Goal: Task Accomplishment & Management: Use online tool/utility

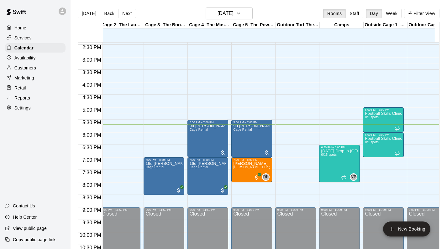
scroll to position [361, 0]
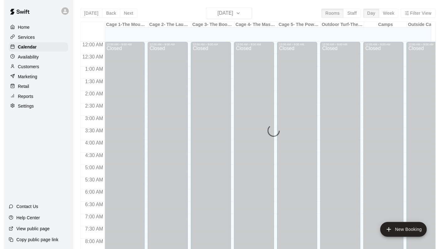
scroll to position [364, 0]
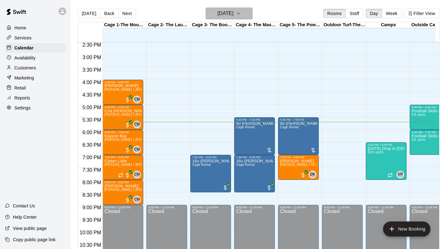
drag, startPoint x: 0, startPoint y: 0, endPoint x: 237, endPoint y: 12, distance: 237.2
click at [233, 12] on h6 "[DATE]" at bounding box center [225, 13] width 16 height 9
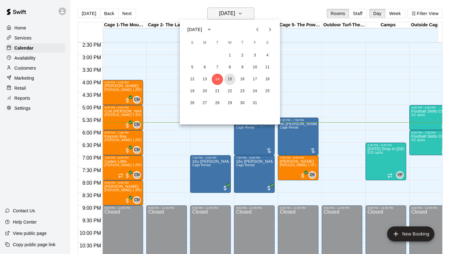
click at [231, 76] on button "15" at bounding box center [229, 79] width 11 height 11
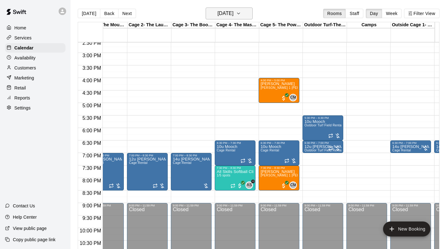
scroll to position [365, 19]
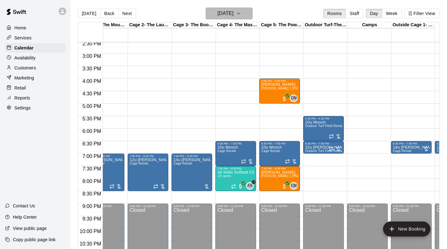
drag, startPoint x: 231, startPoint y: 76, endPoint x: 233, endPoint y: 15, distance: 61.1
click at [233, 15] on h6 "Wednesday Oct 15" at bounding box center [225, 13] width 16 height 9
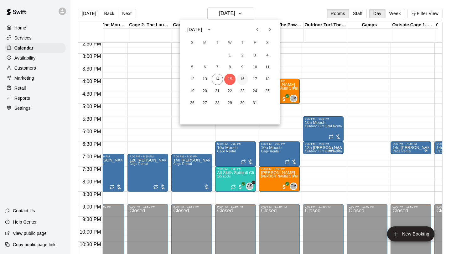
drag, startPoint x: 233, startPoint y: 15, endPoint x: 244, endPoint y: 80, distance: 66.5
click at [244, 80] on button "16" at bounding box center [242, 79] width 11 height 11
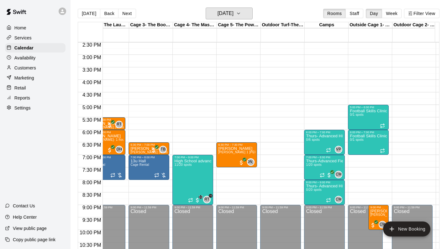
scroll to position [0, 0]
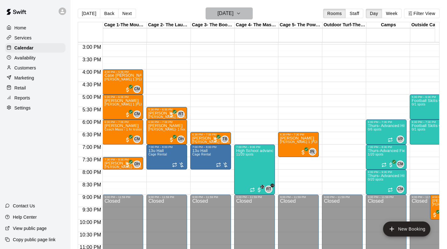
drag, startPoint x: 244, startPoint y: 80, endPoint x: 247, endPoint y: 18, distance: 62.7
click at [247, 18] on button "Thursday Oct 16" at bounding box center [229, 14] width 47 height 12
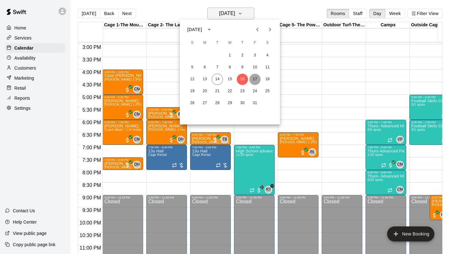
click at [253, 79] on button "17" at bounding box center [254, 79] width 11 height 11
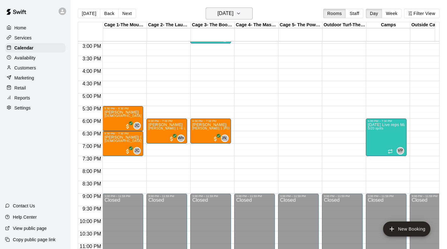
drag, startPoint x: 247, startPoint y: 18, endPoint x: 239, endPoint y: 18, distance: 8.5
click at [233, 18] on h6 "Friday Oct 17" at bounding box center [225, 13] width 16 height 9
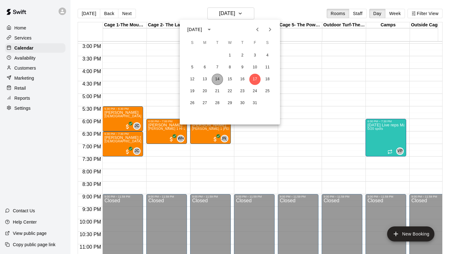
drag, startPoint x: 239, startPoint y: 18, endPoint x: 217, endPoint y: 79, distance: 64.9
click at [217, 79] on button "14" at bounding box center [217, 79] width 11 height 11
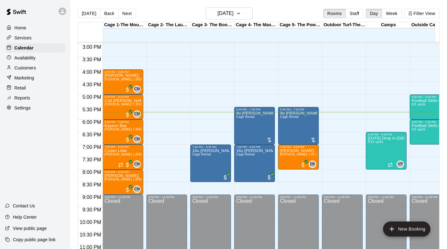
drag, startPoint x: 217, startPoint y: 79, endPoint x: 25, endPoint y: 70, distance: 191.9
click at [25, 70] on p "Customers" at bounding box center [25, 68] width 22 height 6
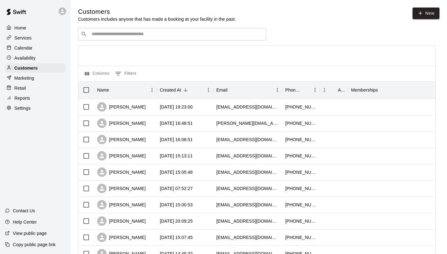
drag, startPoint x: 25, startPoint y: 70, endPoint x: 94, endPoint y: 36, distance: 77.3
click at [94, 36] on input "Search customers by name or email" at bounding box center [177, 34] width 174 height 6
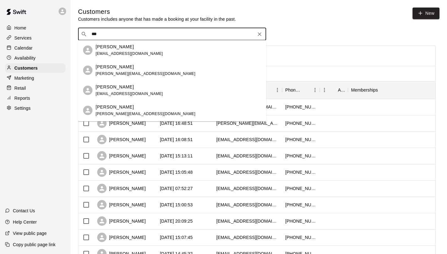
type input "****"
click at [120, 49] on p "Missy Quent" at bounding box center [115, 47] width 38 height 7
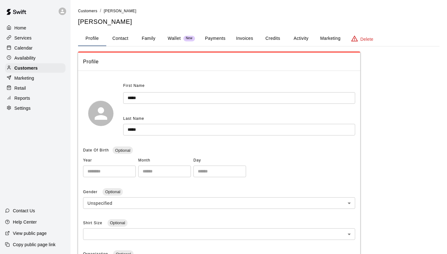
click at [294, 39] on button "Activity" at bounding box center [301, 38] width 28 height 15
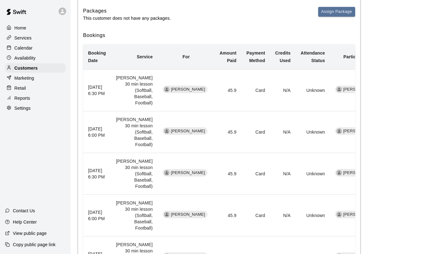
click at [111, 106] on th "October 21, 2025 6:30 PM" at bounding box center [97, 91] width 28 height 42
click at [29, 49] on p "Calendar" at bounding box center [23, 48] width 18 height 6
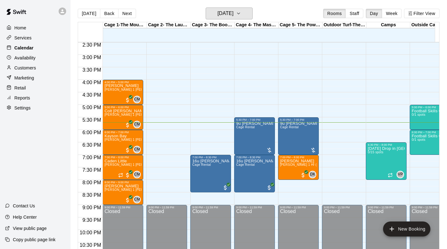
click at [232, 18] on h6 "[DATE]" at bounding box center [225, 13] width 16 height 9
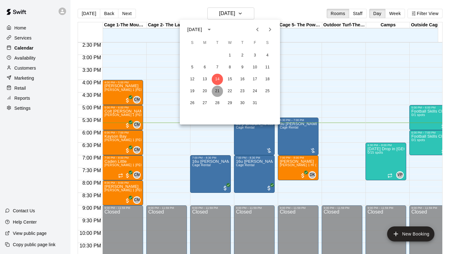
click at [220, 91] on button "21" at bounding box center [217, 91] width 11 height 11
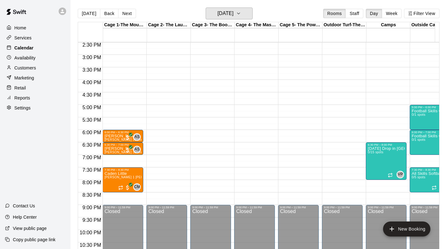
click at [233, 14] on h6 "Tuesday Oct 21" at bounding box center [225, 13] width 16 height 9
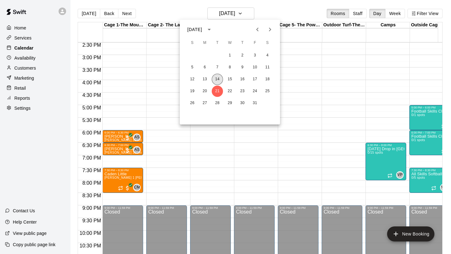
click at [220, 77] on button "14" at bounding box center [217, 79] width 11 height 11
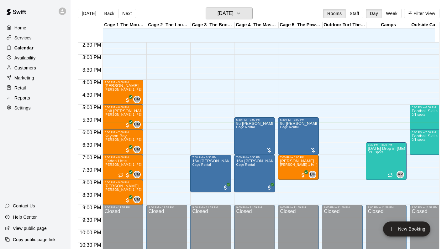
click at [229, 16] on h6 "[DATE]" at bounding box center [225, 13] width 16 height 9
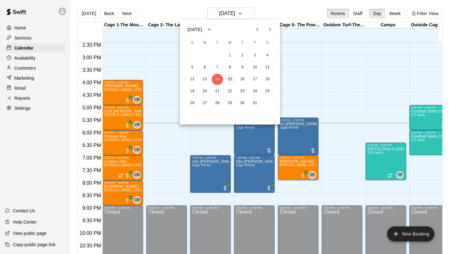
drag, startPoint x: 29, startPoint y: 49, endPoint x: 231, endPoint y: 78, distance: 203.2
click at [231, 78] on button "15" at bounding box center [229, 79] width 11 height 11
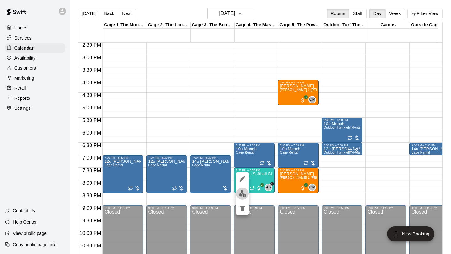
click at [245, 195] on img "edit" at bounding box center [242, 193] width 7 height 7
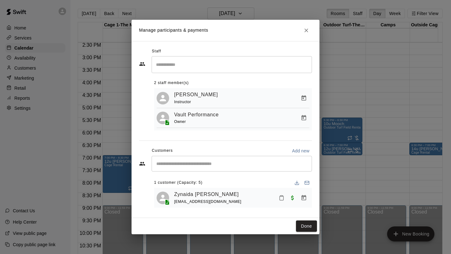
click at [308, 31] on icon "Close" at bounding box center [306, 30] width 6 height 6
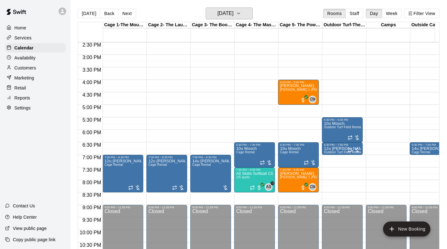
click at [233, 13] on h6 "Wednesday Oct 15" at bounding box center [225, 13] width 16 height 9
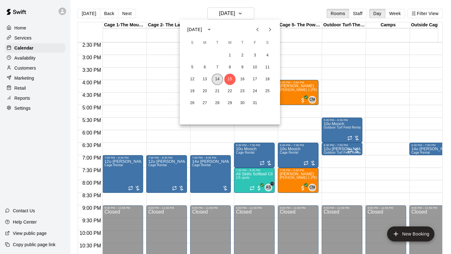
click at [219, 80] on button "14" at bounding box center [217, 79] width 11 height 11
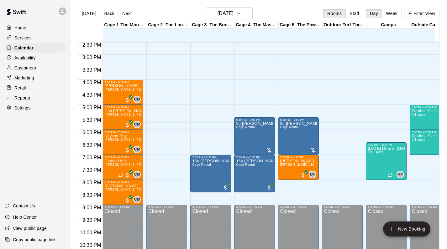
click at [237, 7] on main "Today Back Next Tuesday Oct 14 Rooms Staff Day Week Filter View Cage 1-The Moun…" at bounding box center [258, 129] width 376 height 259
click at [240, 24] on div "Cage 4- The Mash Zone" at bounding box center [257, 25] width 44 height 6
click at [233, 14] on h6 "[DATE]" at bounding box center [225, 13] width 16 height 9
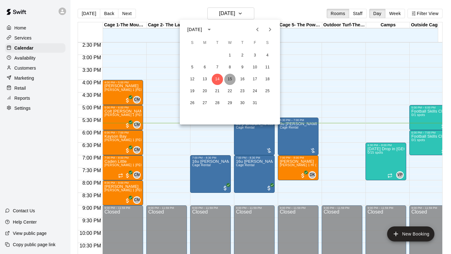
click at [232, 75] on button "15" at bounding box center [229, 79] width 11 height 11
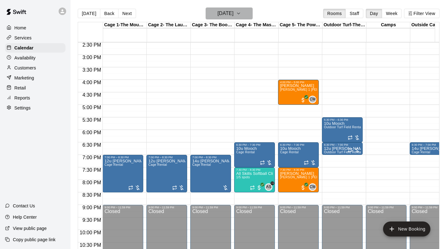
click at [225, 10] on h6 "Wednesday Oct 15" at bounding box center [225, 13] width 16 height 9
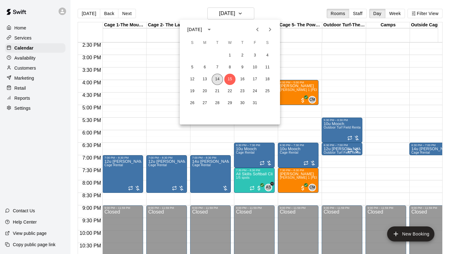
click at [221, 80] on button "14" at bounding box center [217, 79] width 11 height 11
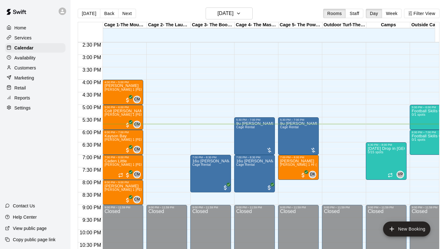
click at [18, 95] on p "Reports" at bounding box center [22, 98] width 16 height 6
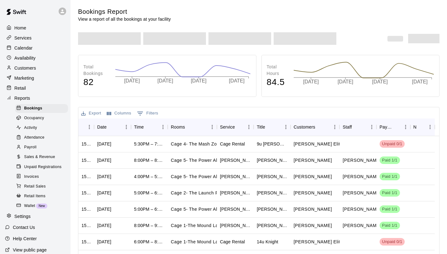
click at [29, 146] on span "Payroll" at bounding box center [30, 147] width 12 height 6
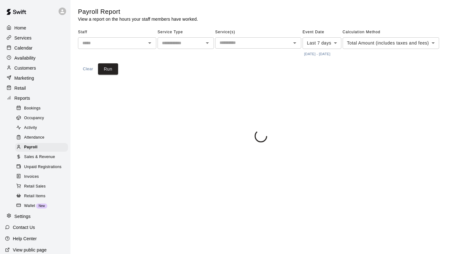
click at [134, 45] on input "text" at bounding box center [112, 43] width 64 height 8
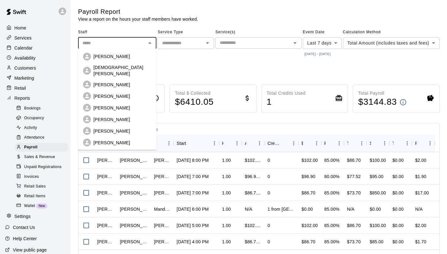
click at [112, 128] on p "Andy Schmid" at bounding box center [111, 131] width 37 height 6
type input "**********"
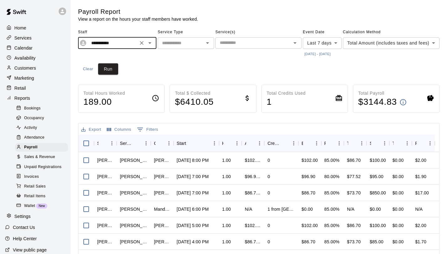
click at [180, 44] on input "text" at bounding box center [180, 43] width 42 height 8
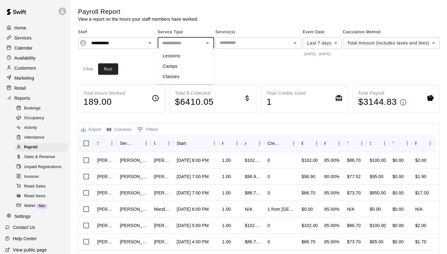
click at [179, 58] on li "Lessons" at bounding box center [186, 56] width 56 height 10
type input "*******"
click at [310, 54] on button "10/7/2025 - 10/14/2025" at bounding box center [317, 54] width 29 height 8
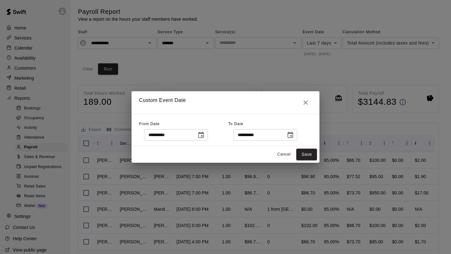
click at [205, 134] on icon "Choose date, selected date is Oct 7, 2025" at bounding box center [201, 135] width 8 height 8
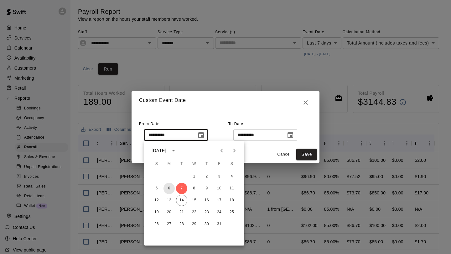
click at [169, 190] on button "6" at bounding box center [169, 188] width 11 height 11
type input "**********"
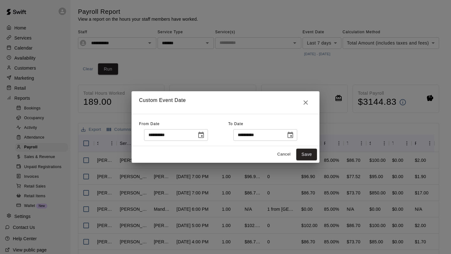
click at [294, 134] on icon "Choose date, selected date is Oct 14, 2025" at bounding box center [291, 135] width 8 height 8
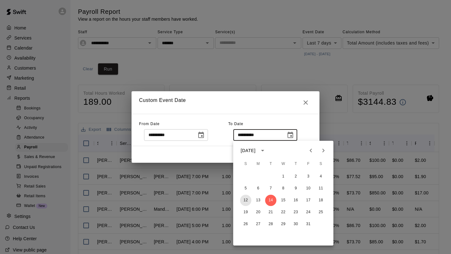
click at [248, 199] on button "12" at bounding box center [245, 200] width 11 height 11
type input "**********"
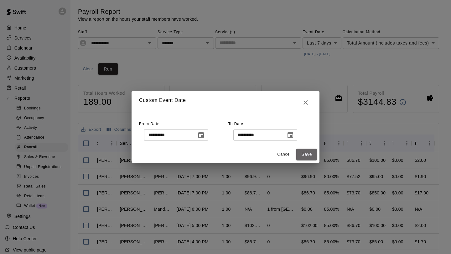
click at [302, 150] on button "Save" at bounding box center [306, 155] width 21 height 12
type input "******"
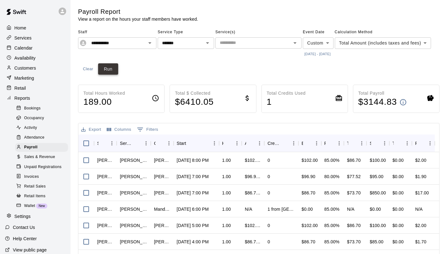
drag, startPoint x: 231, startPoint y: 78, endPoint x: 108, endPoint y: 89, distance: 122.7
click at [108, 75] on button "Run" at bounding box center [108, 69] width 20 height 12
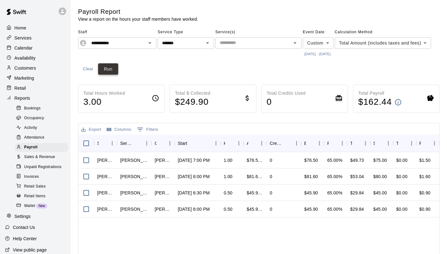
click at [162, 73] on body "**********" at bounding box center [223, 172] width 447 height 345
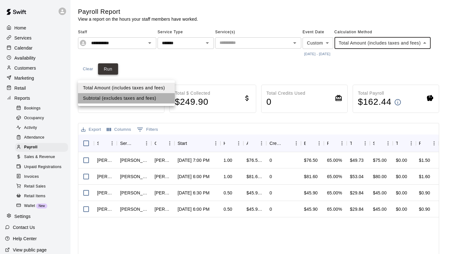
click at [131, 99] on li "Subtotal (excludes taxes and fees)" at bounding box center [126, 98] width 97 height 10
type input "********"
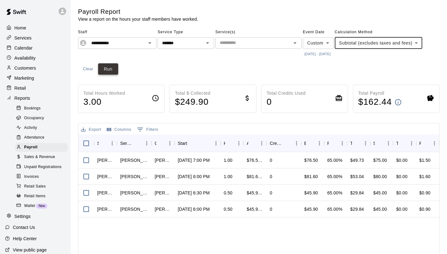
click at [112, 74] on button "Run" at bounding box center [108, 69] width 20 height 12
click at [182, 38] on div "******* ​" at bounding box center [186, 43] width 56 height 12
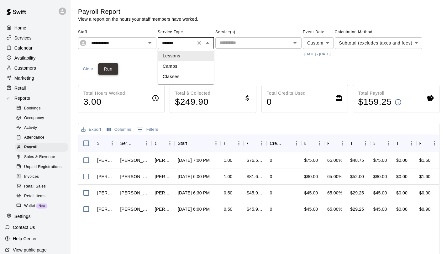
click at [173, 70] on li "Camps" at bounding box center [186, 66] width 56 height 10
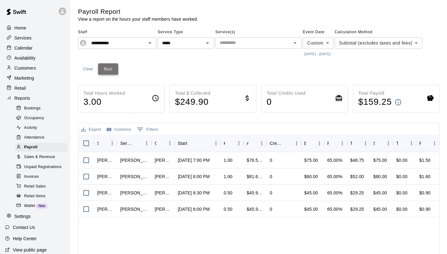
click at [116, 66] on button "Run" at bounding box center [108, 69] width 20 height 12
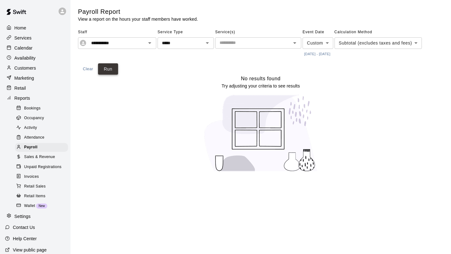
click at [197, 46] on div at bounding box center [203, 43] width 16 height 9
drag, startPoint x: 108, startPoint y: 89, endPoint x: 208, endPoint y: 43, distance: 110.3
click at [208, 43] on icon "Open" at bounding box center [208, 43] width 8 height 8
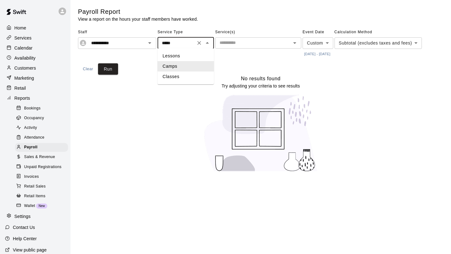
click at [172, 74] on li "Classes" at bounding box center [186, 76] width 56 height 10
click at [112, 70] on button "Run" at bounding box center [108, 69] width 20 height 12
click at [208, 44] on icon "Open" at bounding box center [208, 43] width 8 height 8
click at [181, 66] on li "Camps" at bounding box center [186, 66] width 56 height 10
type input "*****"
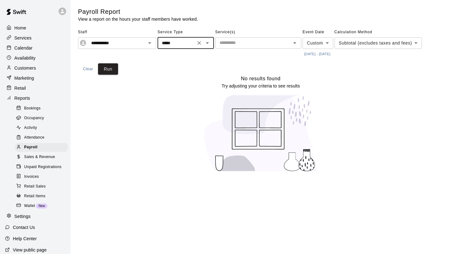
click at [20, 50] on p "Calendar" at bounding box center [23, 48] width 18 height 6
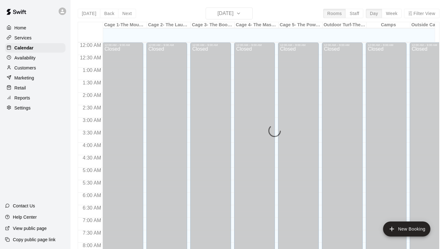
scroll to position [364, 0]
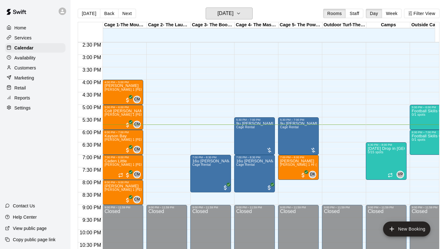
click at [229, 12] on h6 "[DATE]" at bounding box center [225, 13] width 16 height 9
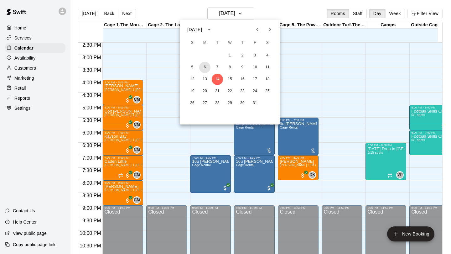
click at [203, 66] on button "6" at bounding box center [204, 67] width 11 height 11
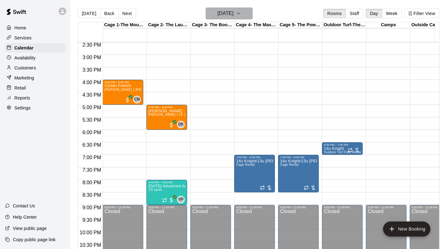
click at [218, 16] on h6 "Monday Oct 06" at bounding box center [225, 13] width 16 height 9
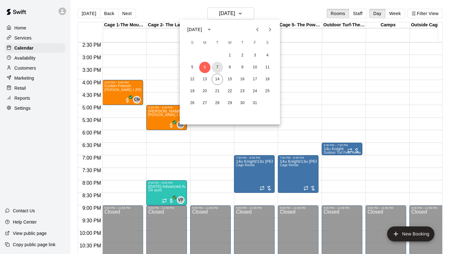
click at [220, 67] on button "7" at bounding box center [217, 67] width 11 height 11
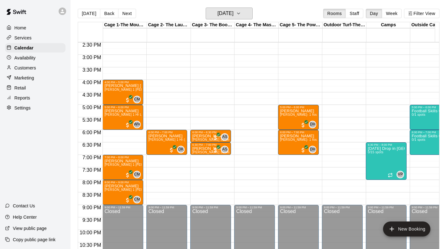
click at [230, 16] on h6 "Tuesday Oct 07" at bounding box center [225, 13] width 16 height 9
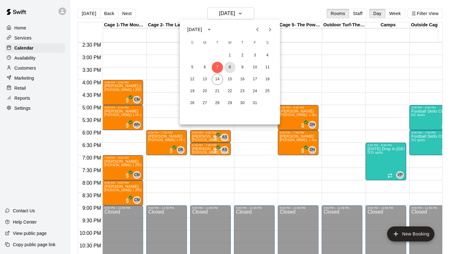
click at [231, 70] on button "8" at bounding box center [229, 67] width 11 height 11
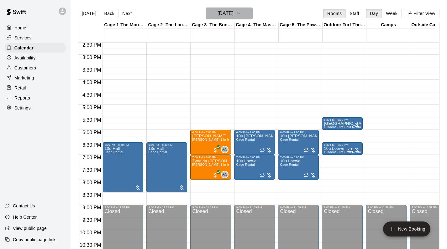
click at [227, 13] on h6 "Wednesday Oct 08" at bounding box center [225, 13] width 16 height 9
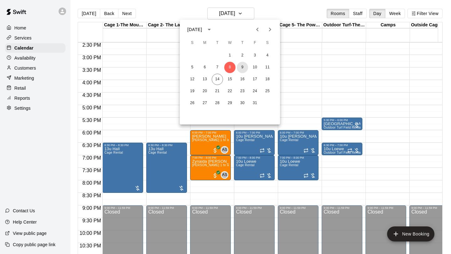
click at [242, 68] on button "9" at bounding box center [242, 67] width 11 height 11
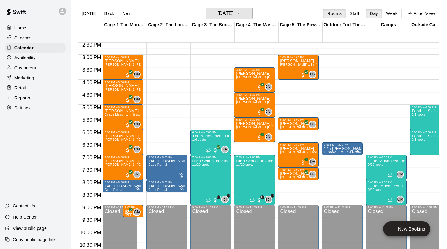
click at [233, 17] on h6 "Thursday Oct 09" at bounding box center [225, 13] width 16 height 9
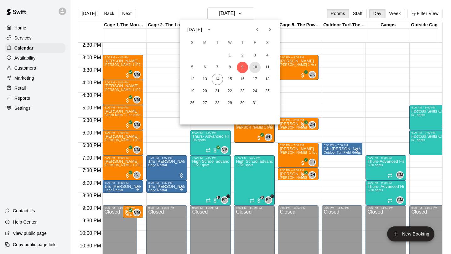
click at [255, 65] on button "10" at bounding box center [254, 67] width 11 height 11
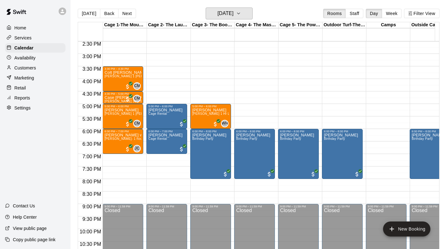
click at [233, 12] on h6 "Friday Oct 10" at bounding box center [225, 13] width 16 height 9
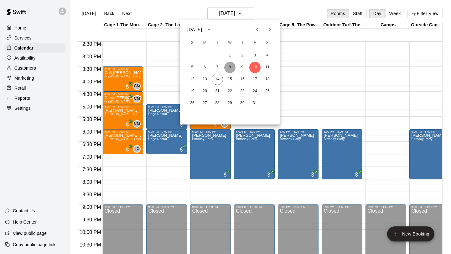
click at [231, 70] on button "8" at bounding box center [229, 67] width 11 height 11
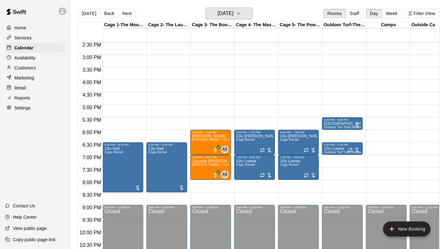
click at [221, 16] on h6 "Wednesday Oct 08" at bounding box center [225, 13] width 16 height 9
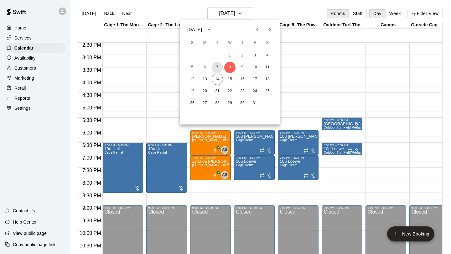
click at [218, 68] on button "7" at bounding box center [217, 67] width 11 height 11
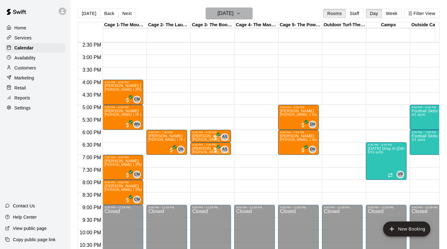
click at [232, 13] on h6 "Tuesday Oct 07" at bounding box center [225, 13] width 16 height 9
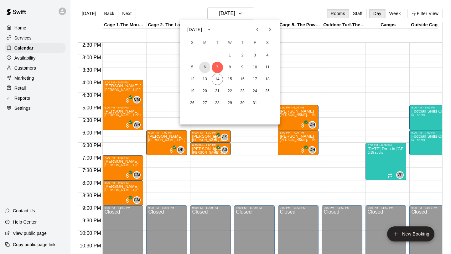
click at [208, 68] on button "6" at bounding box center [204, 67] width 11 height 11
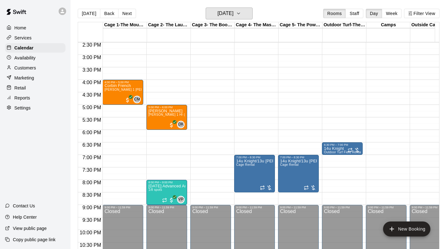
click at [228, 16] on h6 "Monday Oct 06" at bounding box center [225, 13] width 16 height 9
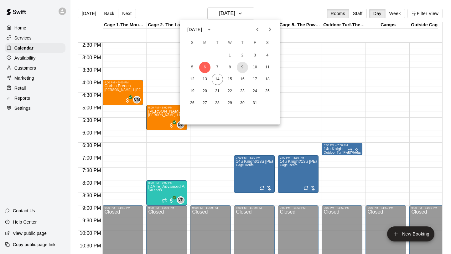
click at [246, 69] on button "9" at bounding box center [242, 67] width 11 height 11
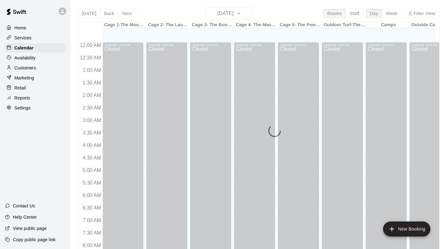
scroll to position [364, 0]
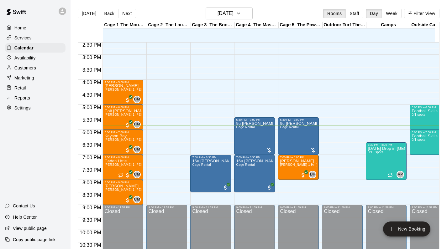
click at [25, 100] on p "Reports" at bounding box center [22, 98] width 16 height 6
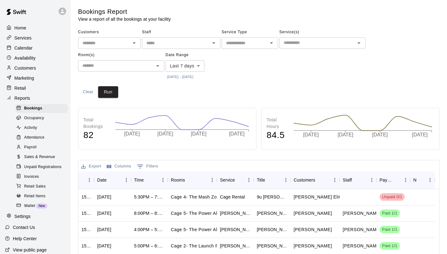
click at [31, 147] on span "Payroll" at bounding box center [30, 147] width 12 height 6
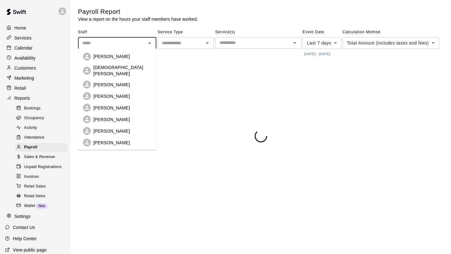
click at [115, 39] on input "text" at bounding box center [112, 43] width 64 height 8
click at [107, 128] on p "Andy Schmid" at bounding box center [111, 131] width 37 height 6
type input "**********"
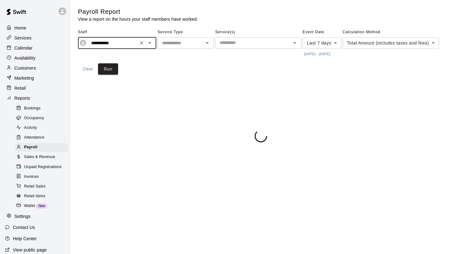
click at [195, 42] on input "text" at bounding box center [180, 43] width 42 height 8
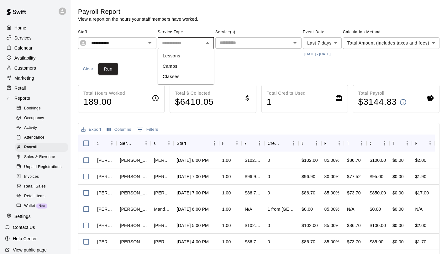
click at [184, 57] on li "Lessons" at bounding box center [186, 56] width 56 height 10
type input "*******"
click at [326, 52] on button "10/7/2025 - 10/14/2025" at bounding box center [317, 54] width 29 height 8
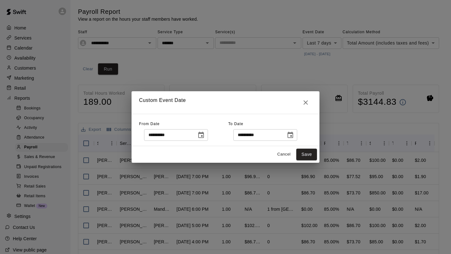
drag, startPoint x: 208, startPoint y: 43, endPoint x: 207, endPoint y: 134, distance: 91.2
click at [204, 134] on icon "Choose date, selected date is Oct 7, 2025" at bounding box center [201, 135] width 6 height 6
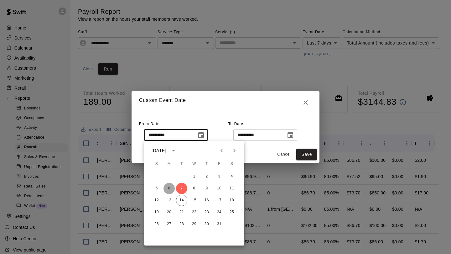
click at [170, 186] on button "6" at bounding box center [169, 188] width 11 height 11
type input "**********"
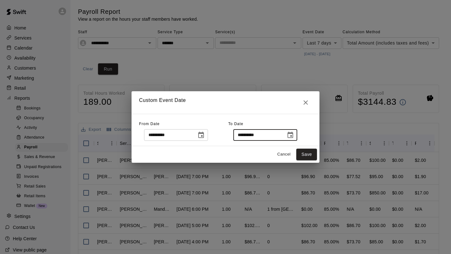
drag, startPoint x: 207, startPoint y: 134, endPoint x: 251, endPoint y: 135, distance: 44.5
click at [251, 135] on input "**********" at bounding box center [257, 135] width 48 height 12
click at [293, 136] on icon "Choose date, selected date is Oct 14, 2025" at bounding box center [291, 135] width 6 height 6
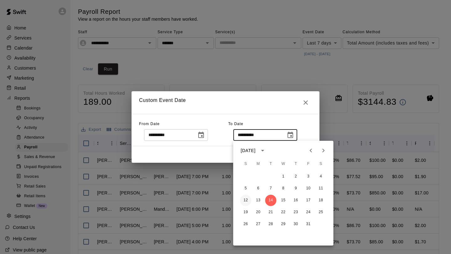
drag, startPoint x: 251, startPoint y: 135, endPoint x: 248, endPoint y: 201, distance: 66.5
click at [248, 201] on button "12" at bounding box center [245, 200] width 11 height 11
type input "**********"
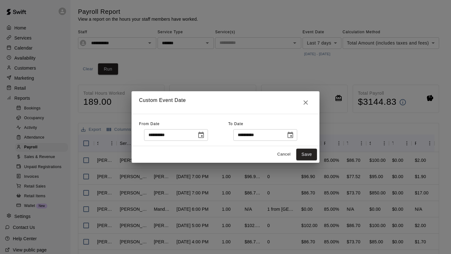
click at [310, 148] on div "Cancel Save" at bounding box center [226, 154] width 188 height 17
drag, startPoint x: 248, startPoint y: 201, endPoint x: 309, endPoint y: 155, distance: 76.3
click at [309, 155] on button "Save" at bounding box center [306, 155] width 21 height 12
type input "******"
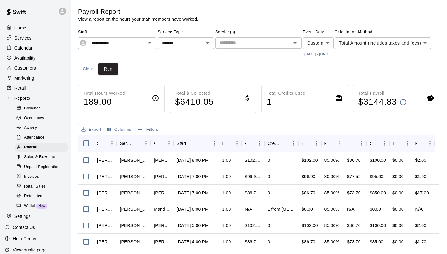
click at [122, 76] on body "**********" at bounding box center [223, 172] width 447 height 345
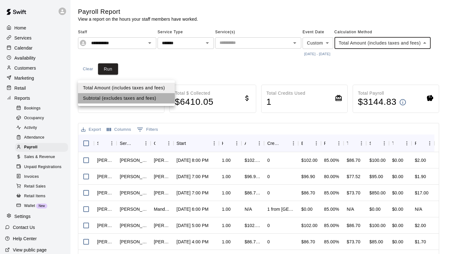
click at [112, 100] on li "Subtotal (excludes taxes and fees)" at bounding box center [126, 98] width 97 height 10
type input "********"
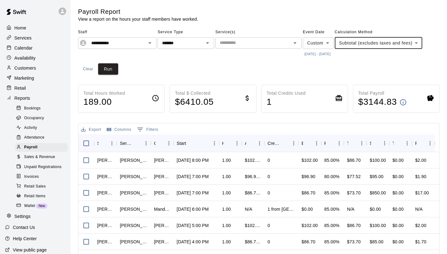
click at [108, 72] on button "Run" at bounding box center [108, 69] width 20 height 12
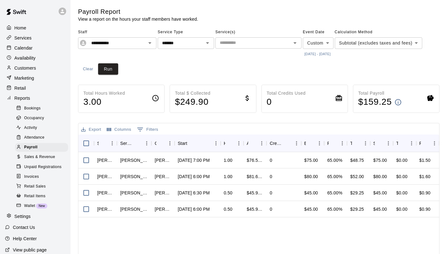
click at [17, 26] on p "Home" at bounding box center [20, 28] width 12 height 6
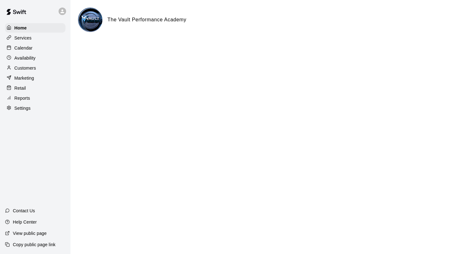
click at [17, 50] on p "Calendar" at bounding box center [23, 48] width 18 height 6
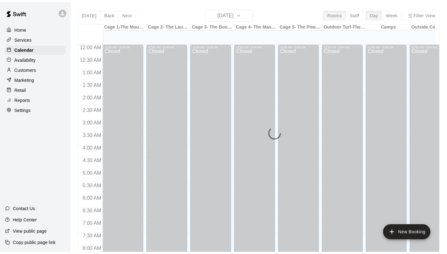
scroll to position [364, 0]
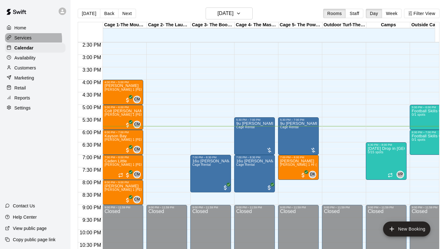
click at [22, 39] on p "Services" at bounding box center [22, 38] width 17 height 6
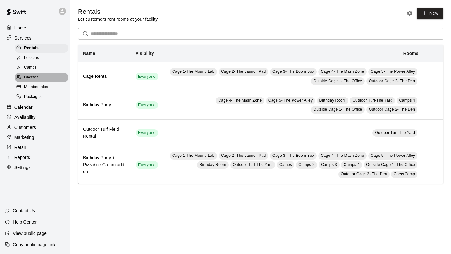
click at [32, 77] on span "Classes" at bounding box center [31, 77] width 14 height 6
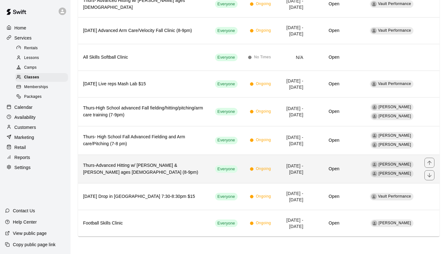
scroll to position [84, 0]
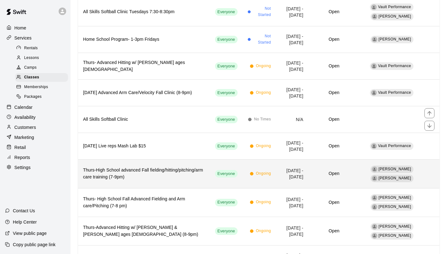
click at [134, 114] on th "All Skills Softball Clinic" at bounding box center [144, 119] width 132 height 27
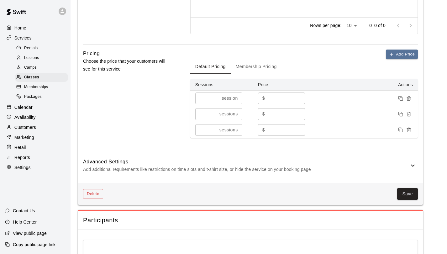
scroll to position [636, 0]
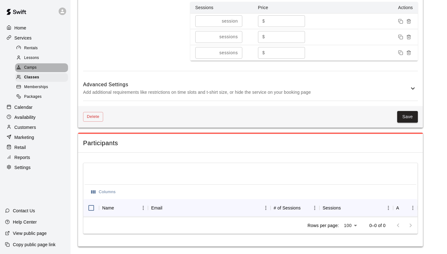
click at [24, 66] on div at bounding box center [20, 68] width 8 height 6
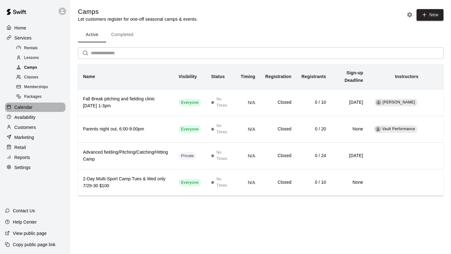
click at [24, 104] on p "Calendar" at bounding box center [23, 107] width 18 height 6
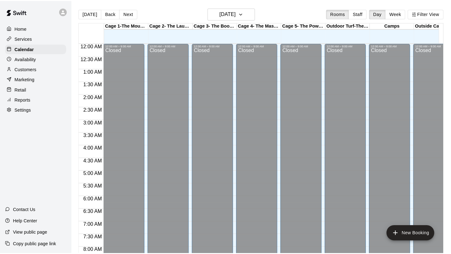
scroll to position [364, 0]
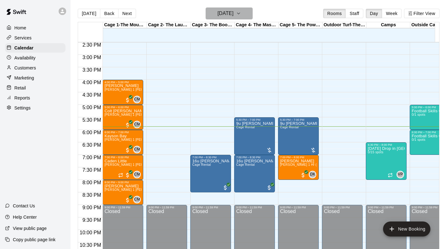
click at [217, 16] on h6 "[DATE]" at bounding box center [225, 13] width 16 height 9
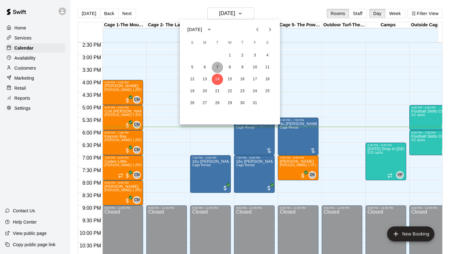
drag, startPoint x: 24, startPoint y: 66, endPoint x: 216, endPoint y: 68, distance: 192.4
click at [216, 68] on button "7" at bounding box center [217, 67] width 11 height 11
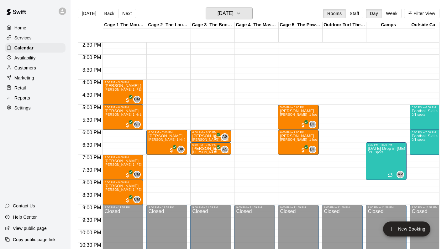
click at [233, 15] on h6 "Tuesday Oct 07" at bounding box center [225, 13] width 16 height 9
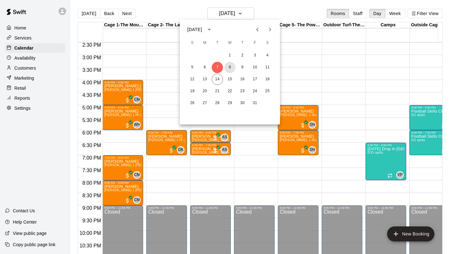
click at [230, 68] on button "8" at bounding box center [229, 67] width 11 height 11
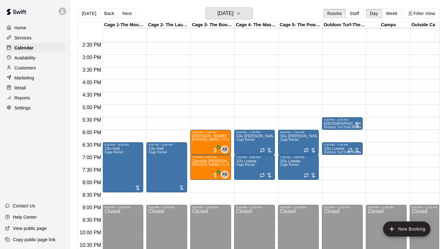
click at [229, 17] on h6 "Wednesday Oct 08" at bounding box center [225, 13] width 16 height 9
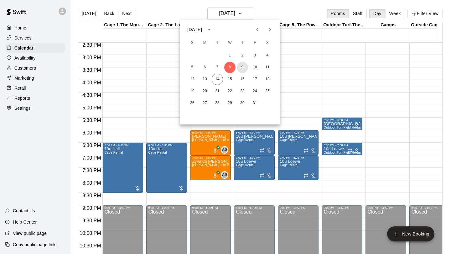
click at [241, 68] on button "9" at bounding box center [242, 67] width 11 height 11
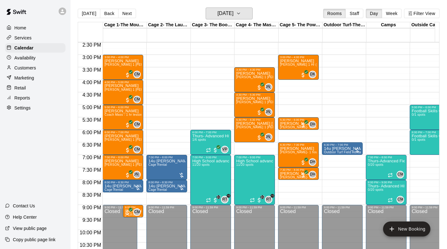
click at [231, 15] on h6 "Thursday Oct 09" at bounding box center [225, 13] width 16 height 9
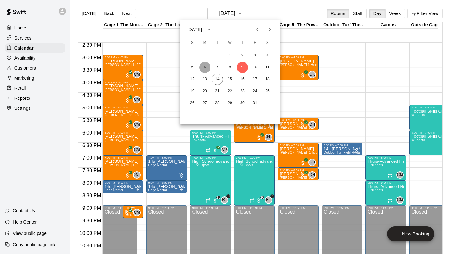
click at [201, 64] on button "6" at bounding box center [204, 67] width 11 height 11
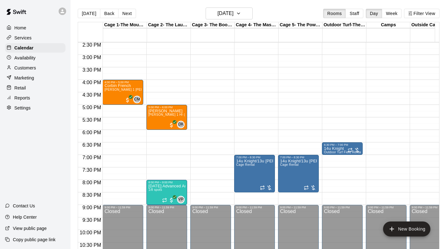
click at [19, 27] on p "Home" at bounding box center [20, 28] width 12 height 6
